Goal: Find specific page/section: Find specific page/section

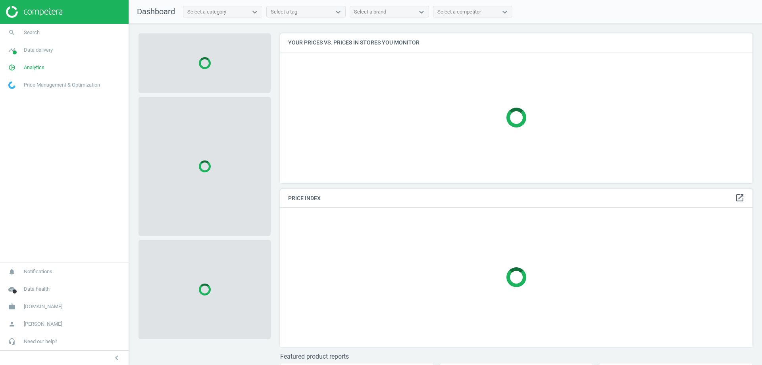
scroll to position [161, 478]
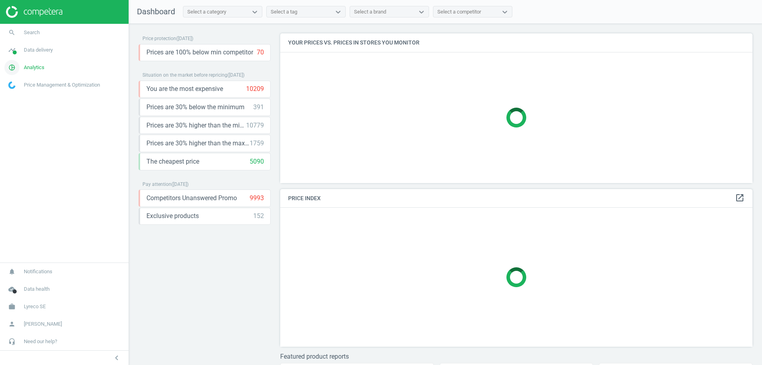
click at [36, 66] on span "Analytics" at bounding box center [34, 67] width 21 height 7
click at [42, 55] on link "timeline Data delivery" at bounding box center [64, 49] width 129 height 17
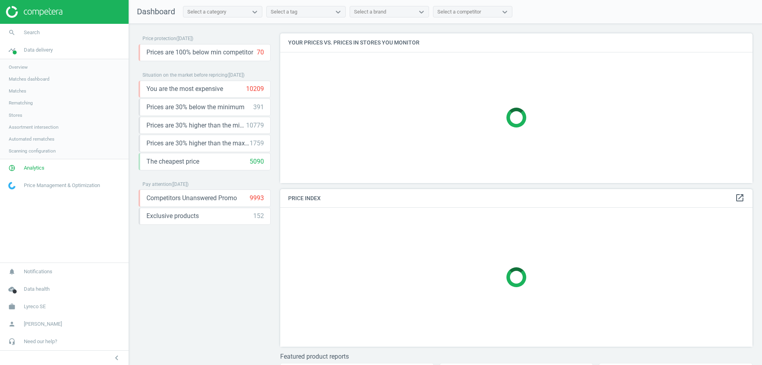
click at [24, 89] on span "Matches" at bounding box center [17, 91] width 17 height 6
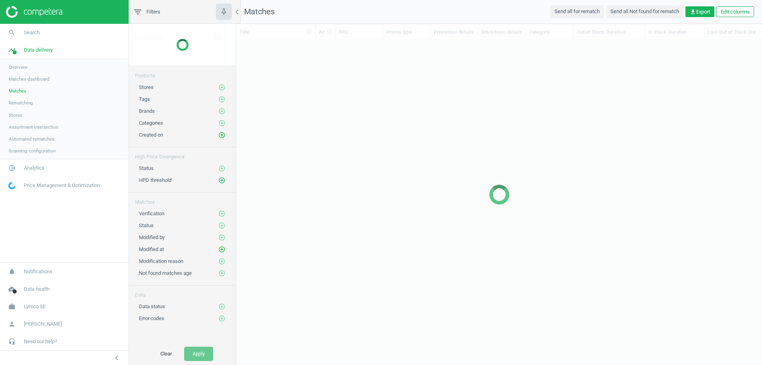
scroll to position [312, 520]
